Goal: Book appointment/travel/reservation

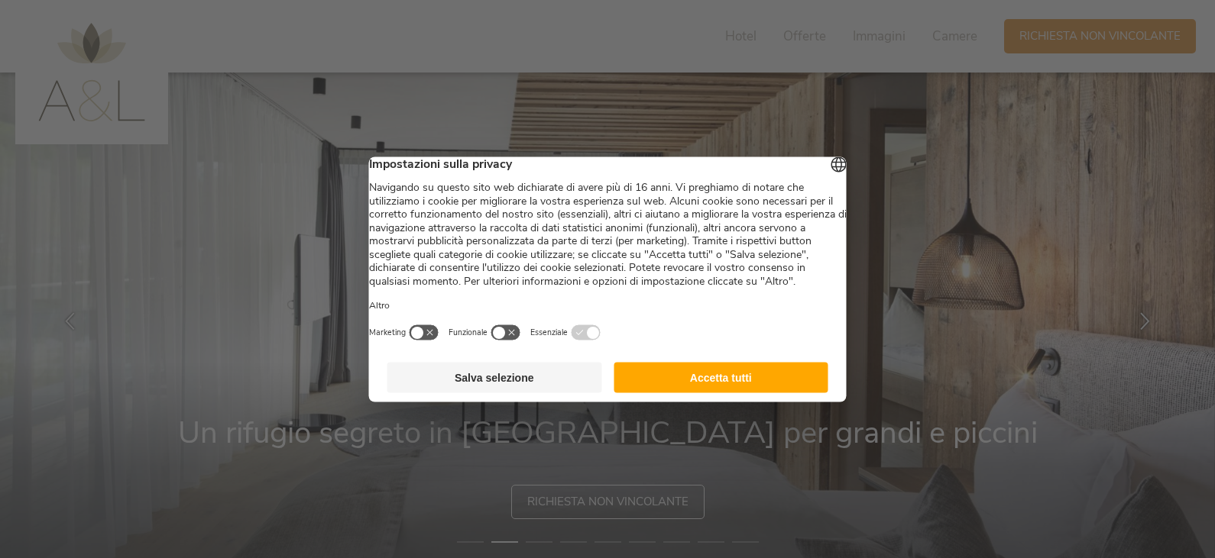
click at [516, 393] on button "Salva selezione" at bounding box center [494, 377] width 215 height 31
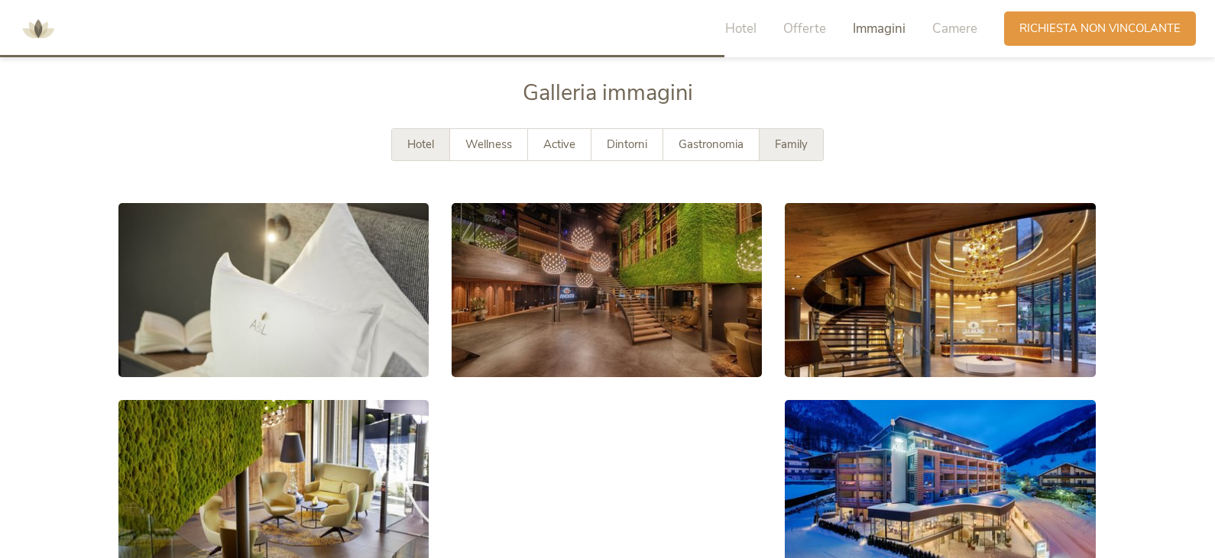
scroll to position [2674, 0]
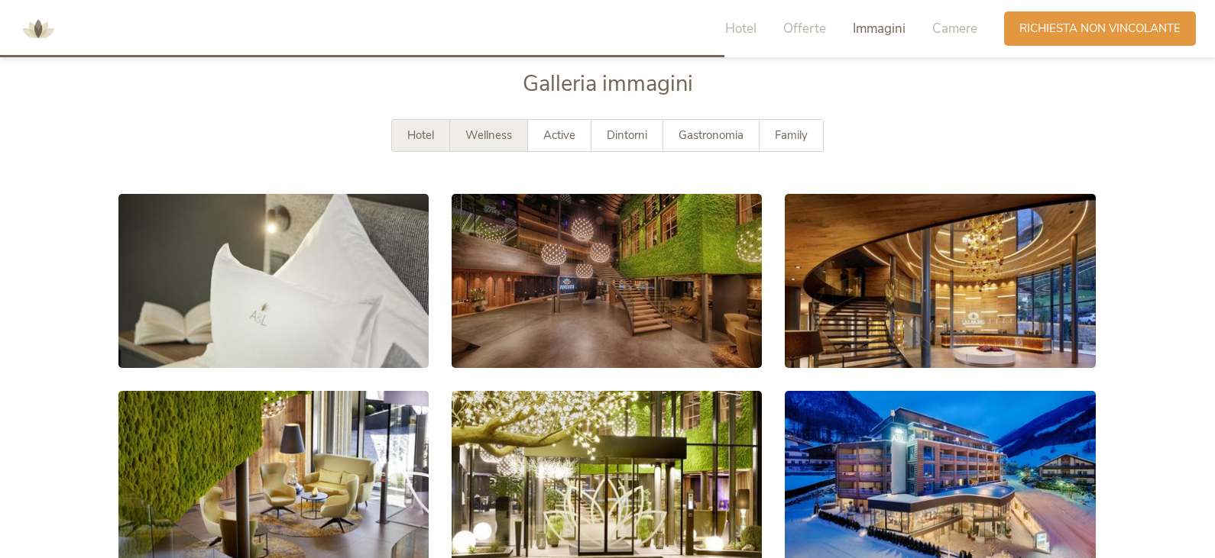
click at [487, 138] on span "Wellness" at bounding box center [488, 135] width 47 height 15
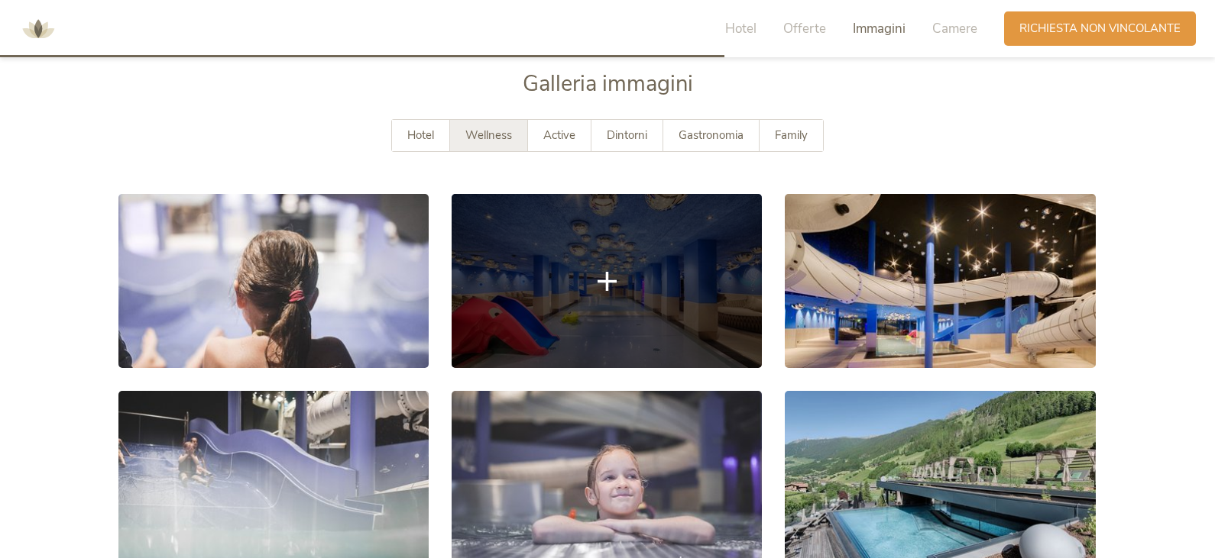
click at [605, 284] on icon at bounding box center [606, 280] width 19 height 19
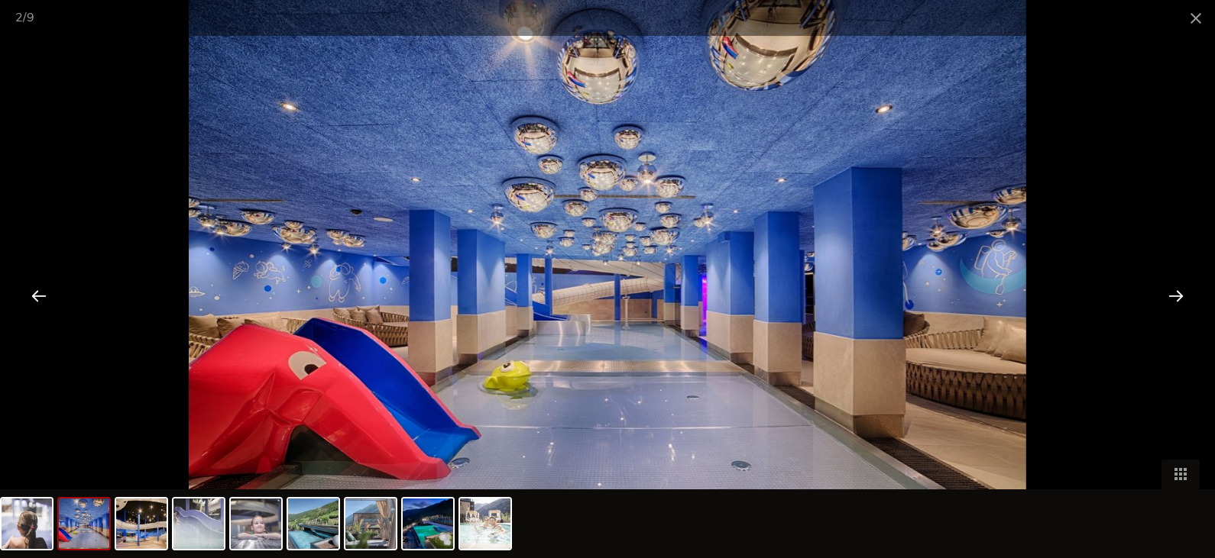
click at [1193, 289] on div at bounding box center [1175, 295] width 47 height 47
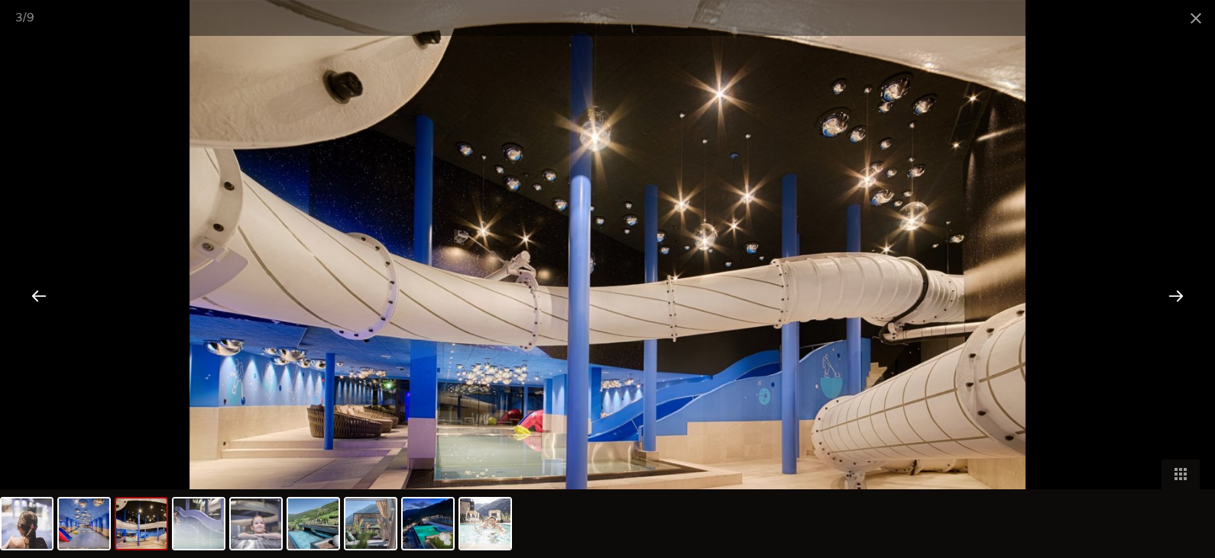
click at [1193, 289] on div at bounding box center [1175, 295] width 47 height 47
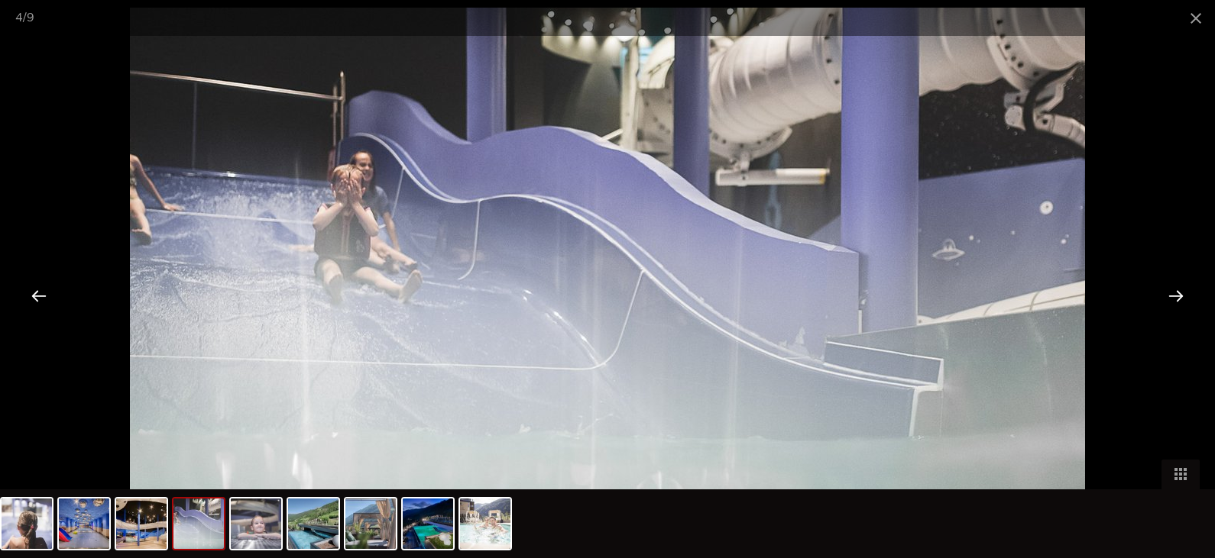
click at [1197, 291] on div at bounding box center [1175, 295] width 47 height 47
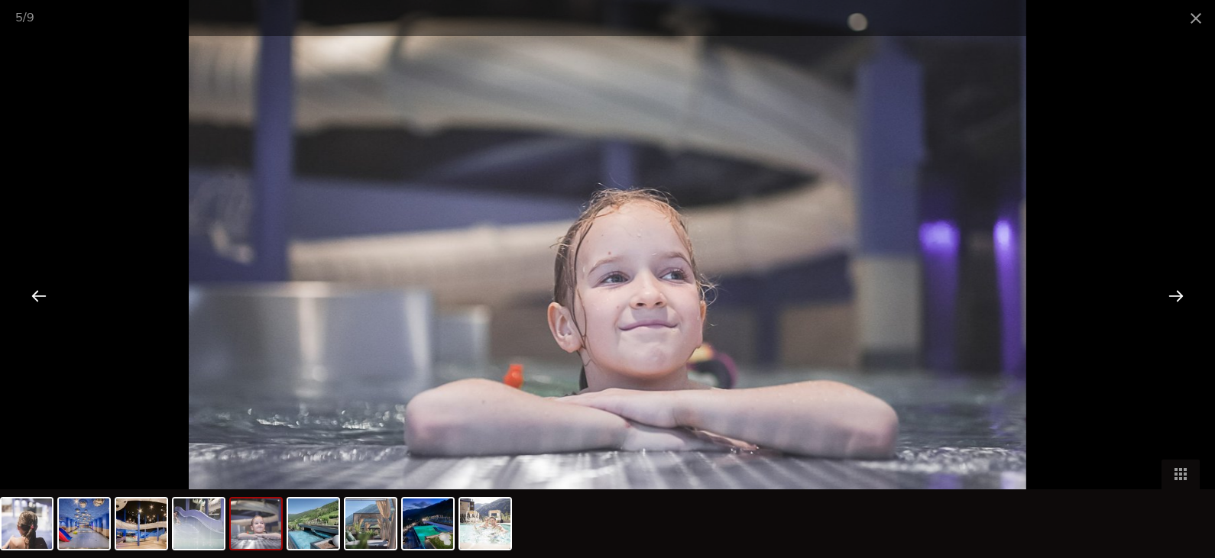
click at [1198, 292] on div at bounding box center [1175, 295] width 47 height 47
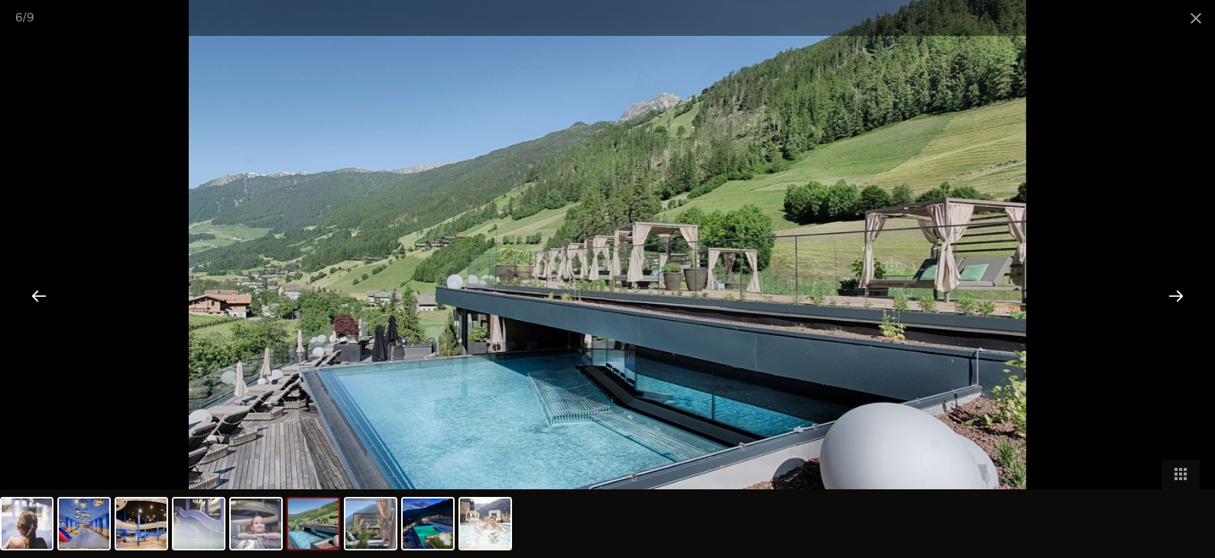
click at [1203, 297] on div at bounding box center [607, 279] width 1215 height 558
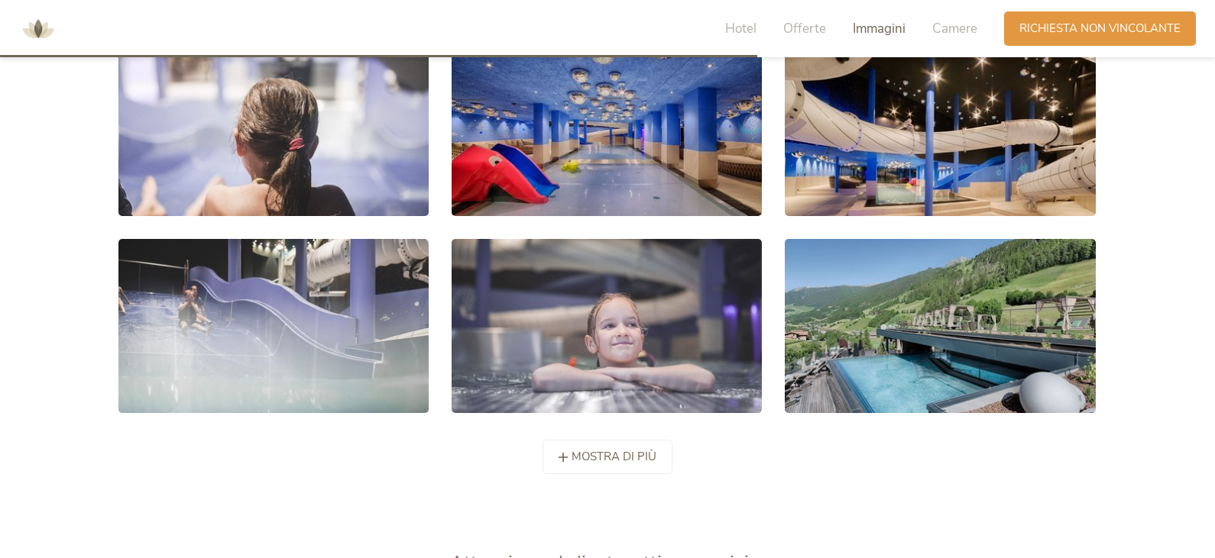
scroll to position [2827, 0]
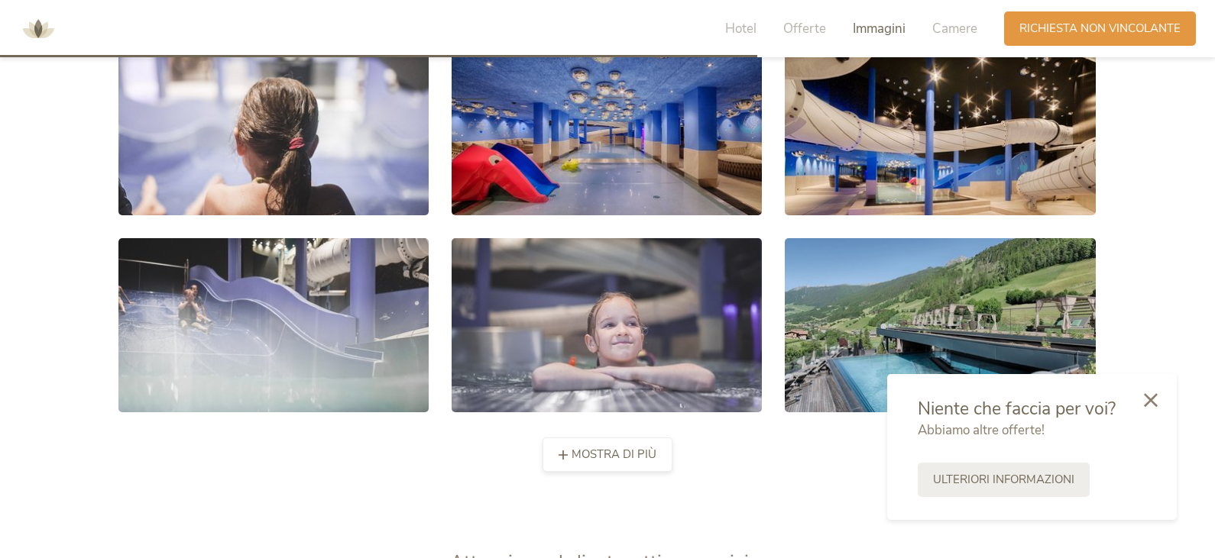
click at [622, 458] on span "mostra di più" at bounding box center [613, 455] width 85 height 16
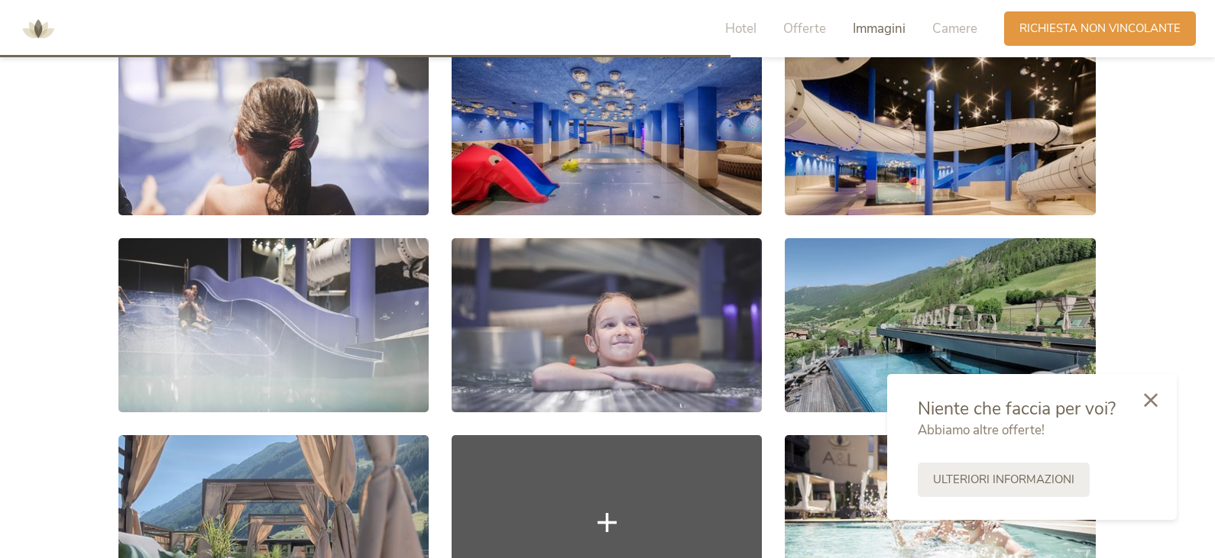
scroll to position [2903, 0]
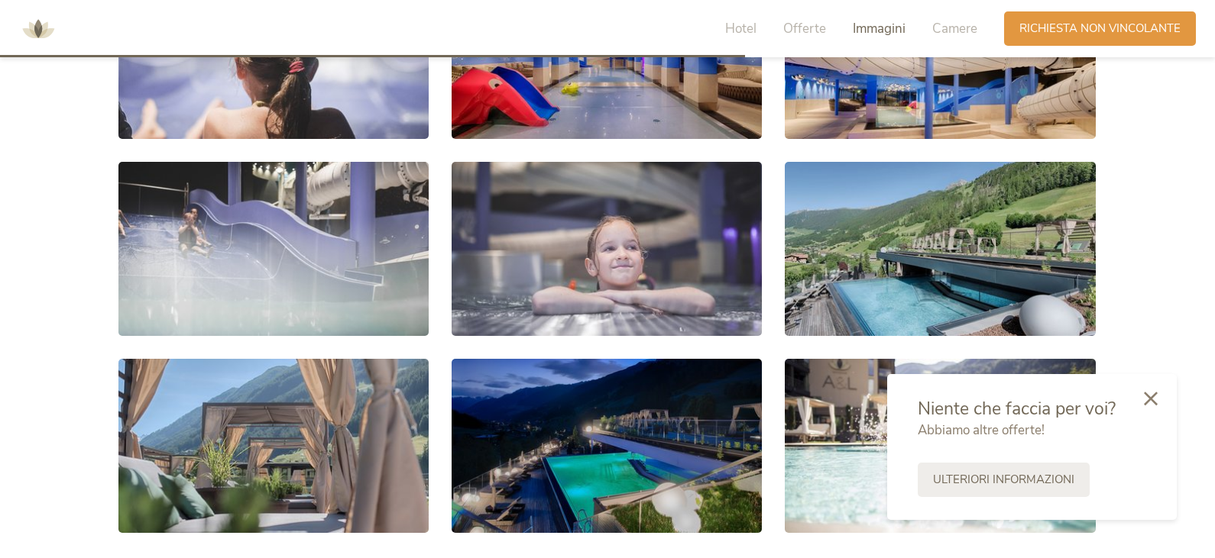
click at [1148, 400] on icon at bounding box center [1151, 399] width 14 height 14
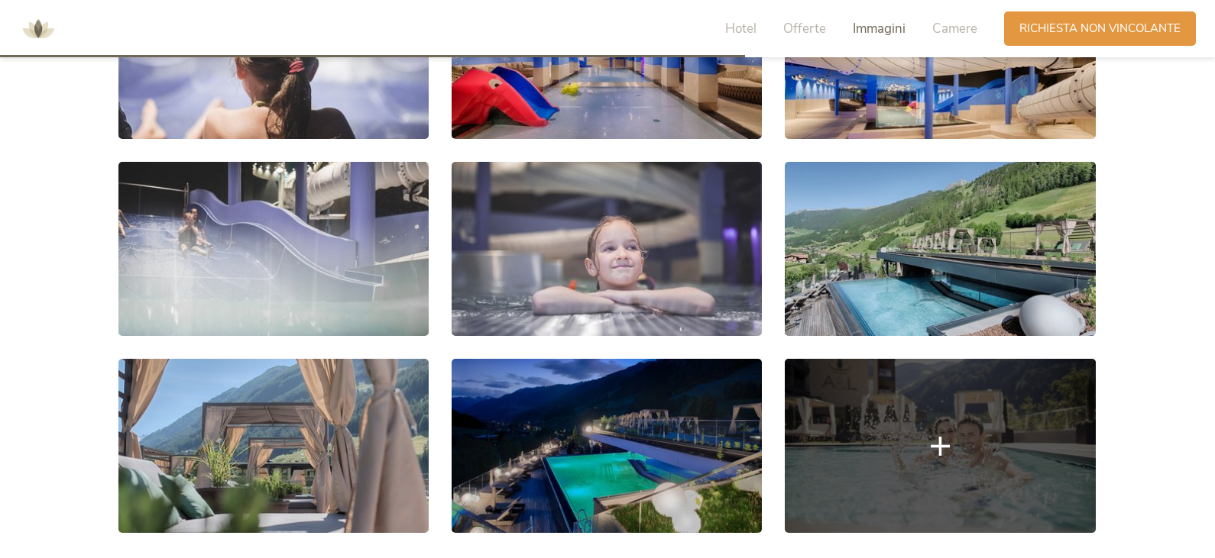
click at [837, 457] on link at bounding box center [940, 446] width 310 height 174
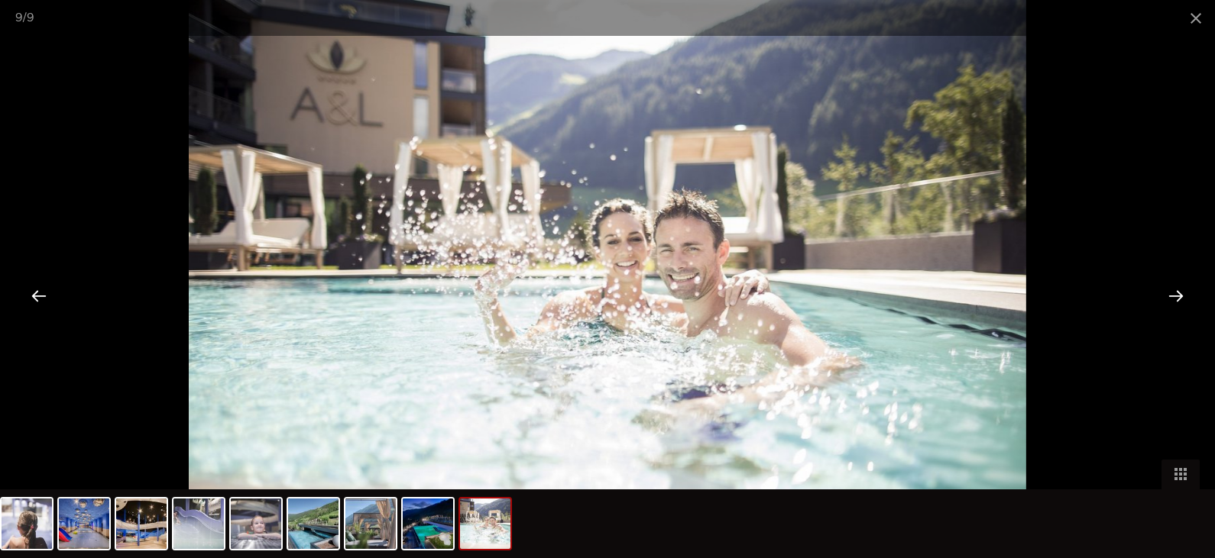
click at [1165, 297] on div at bounding box center [1175, 295] width 47 height 47
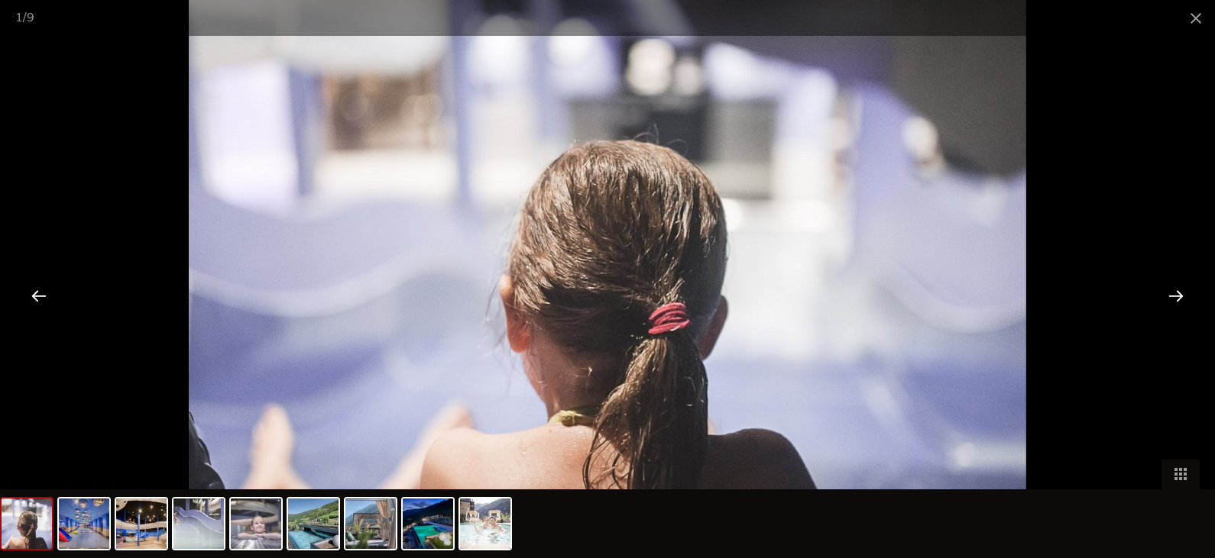
click at [1165, 297] on div at bounding box center [1175, 295] width 47 height 47
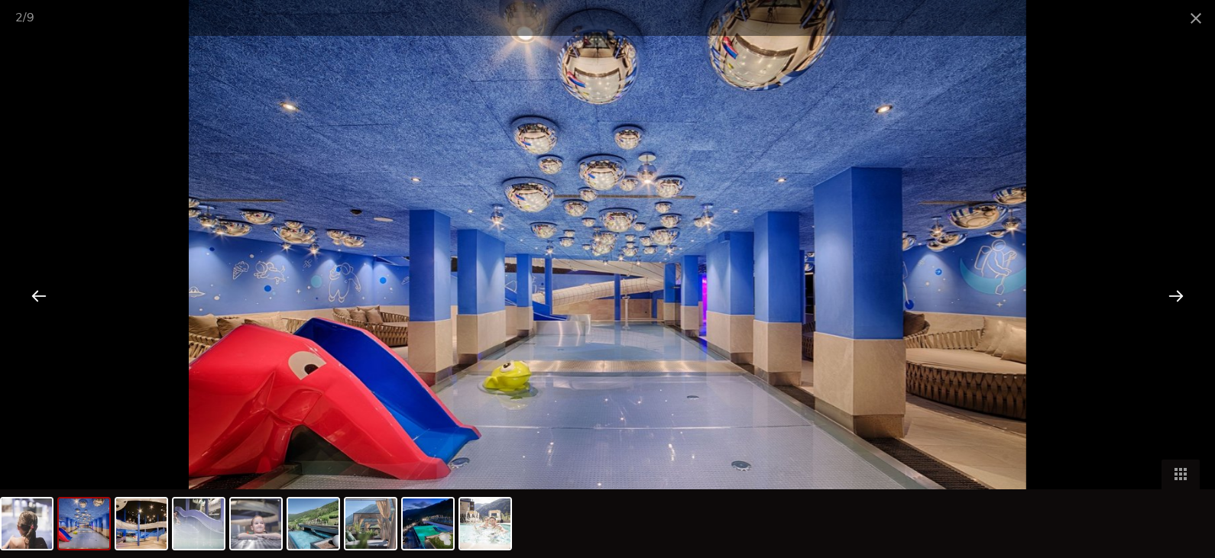
click at [1165, 297] on div at bounding box center [1175, 295] width 47 height 47
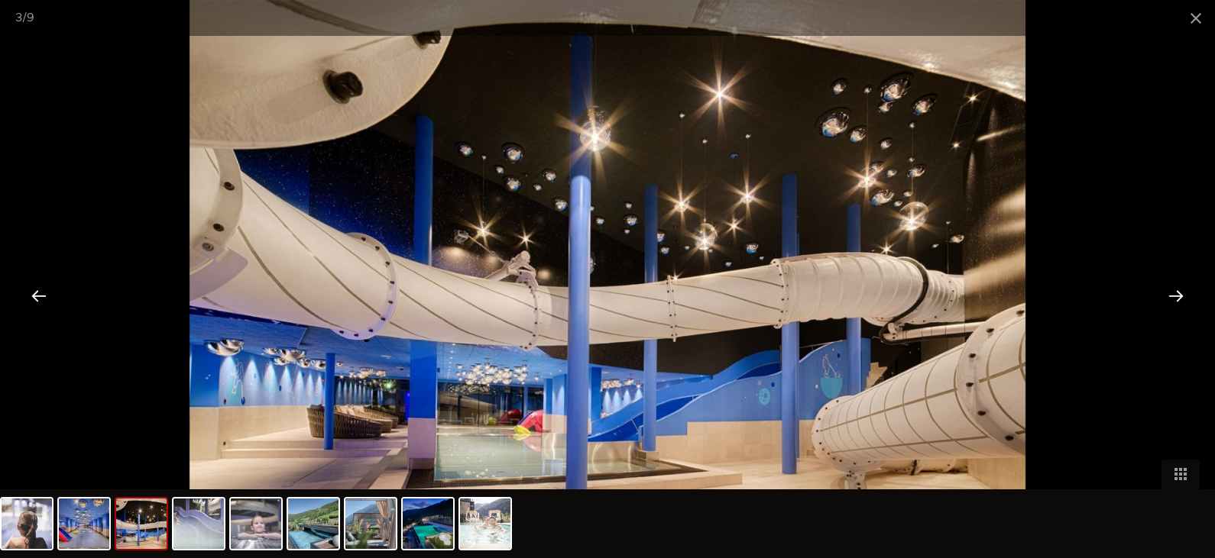
click at [1165, 297] on div at bounding box center [1175, 295] width 47 height 47
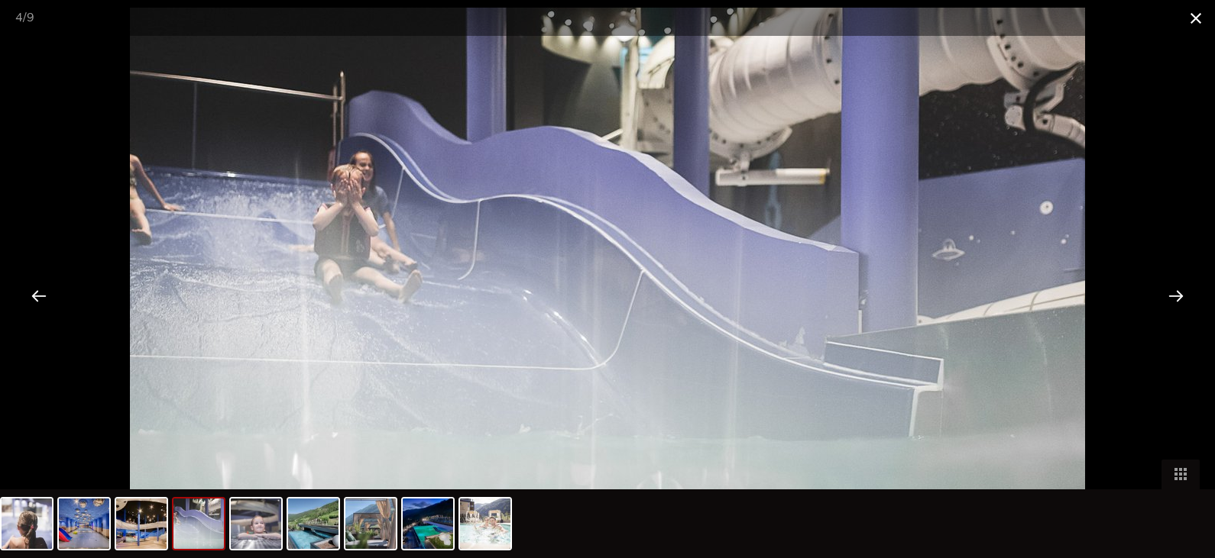
click at [1203, 12] on span at bounding box center [1196, 18] width 38 height 36
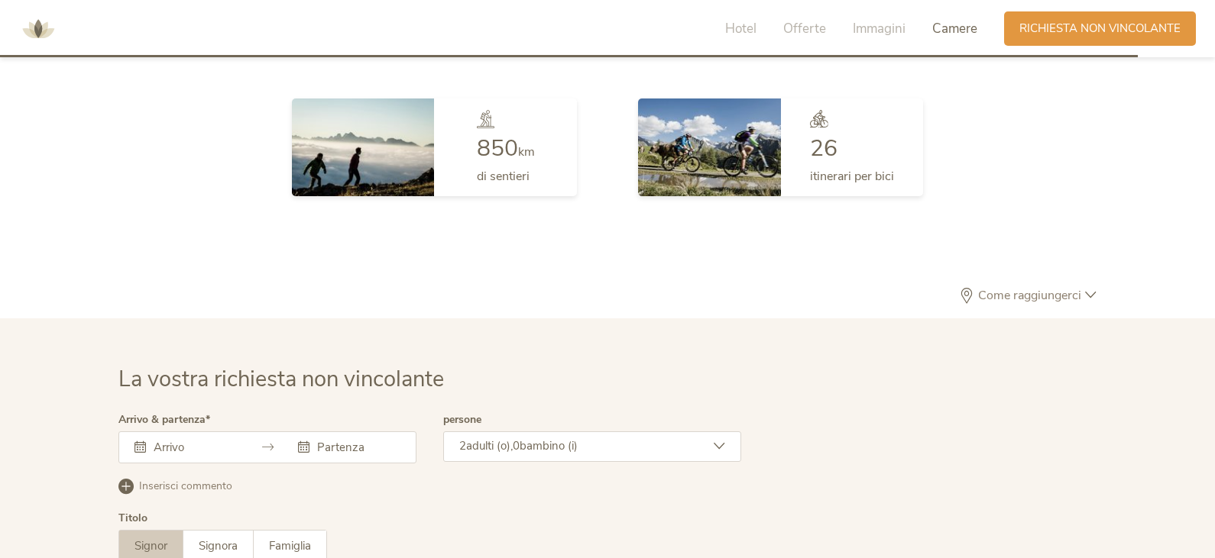
scroll to position [4431, 0]
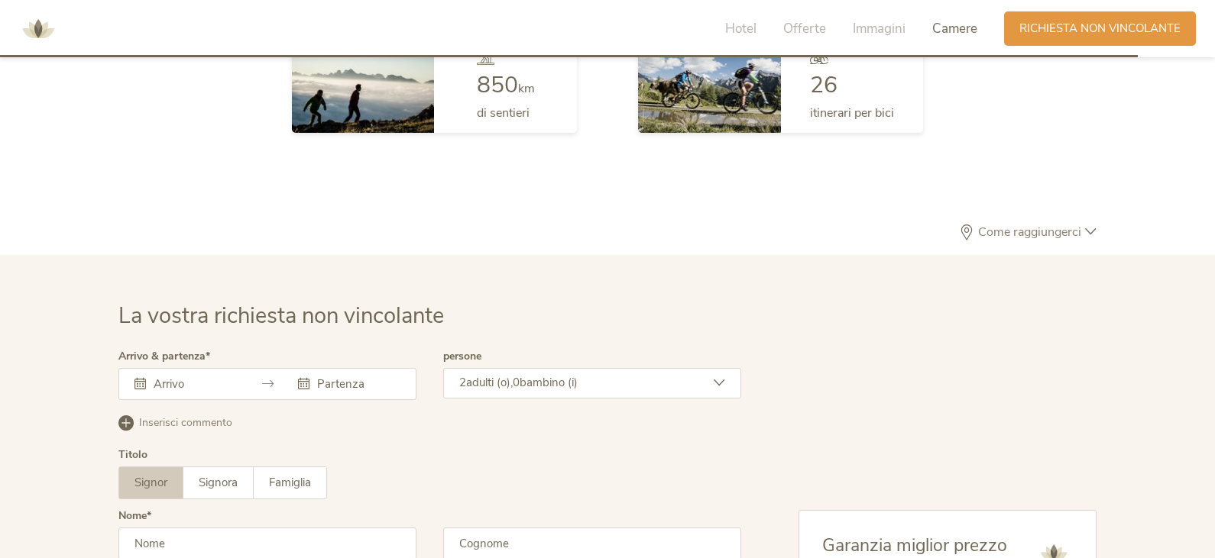
click at [718, 390] on div "2 adulti (o), 0 bambino (i)" at bounding box center [592, 383] width 298 height 31
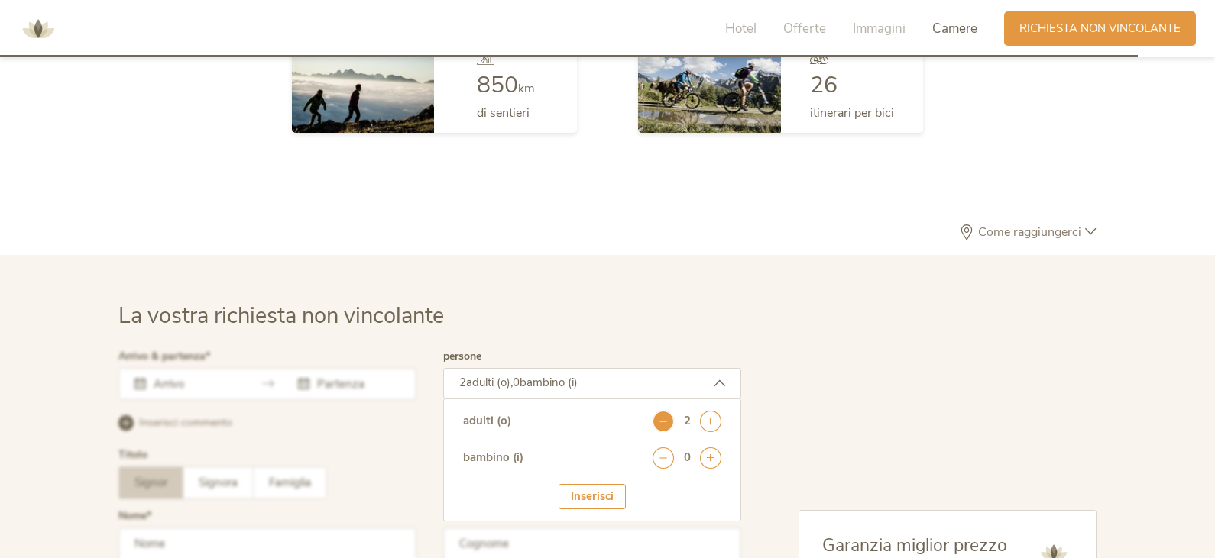
click at [658, 429] on icon at bounding box center [662, 421] width 21 height 21
click at [666, 458] on icon at bounding box center [662, 458] width 21 height 21
click at [600, 503] on div "Inserisci" at bounding box center [591, 496] width 67 height 25
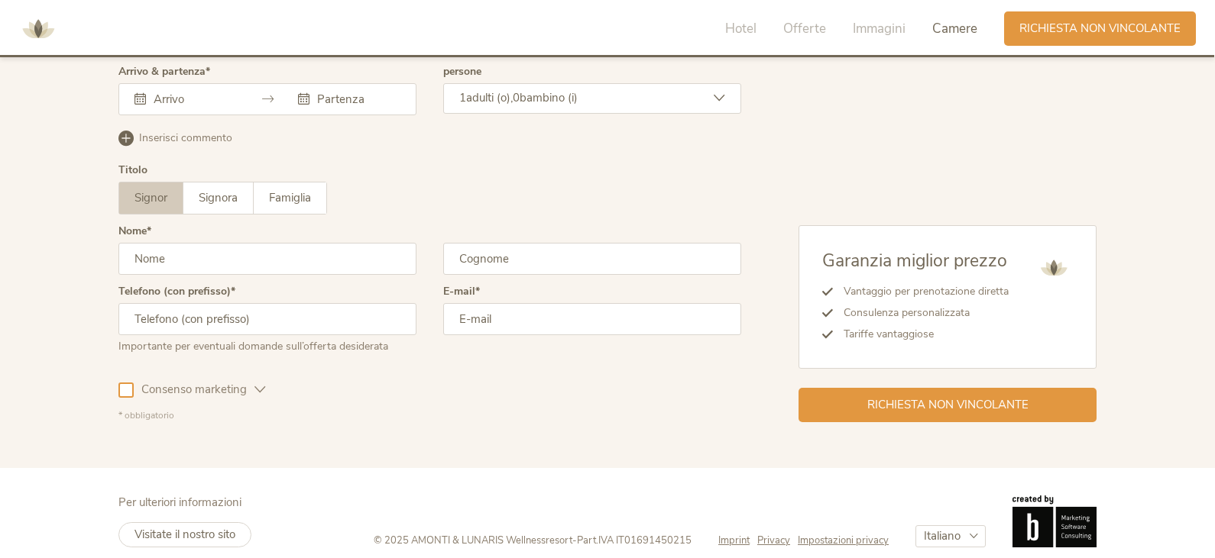
scroll to position [4732, 0]
